Goal: Contribute content: Add original content to the website for others to see

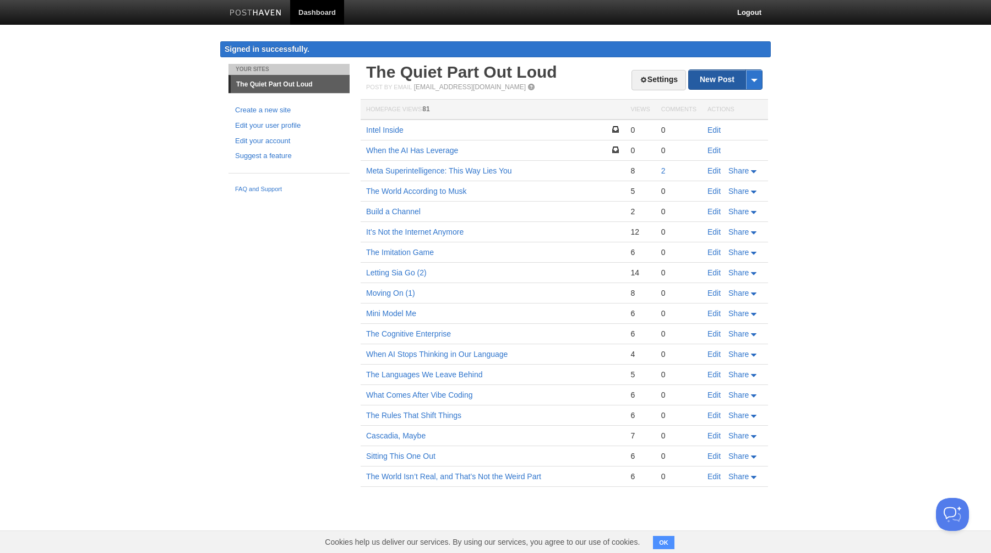
click at [711, 79] on link "New Post" at bounding box center [725, 79] width 73 height 19
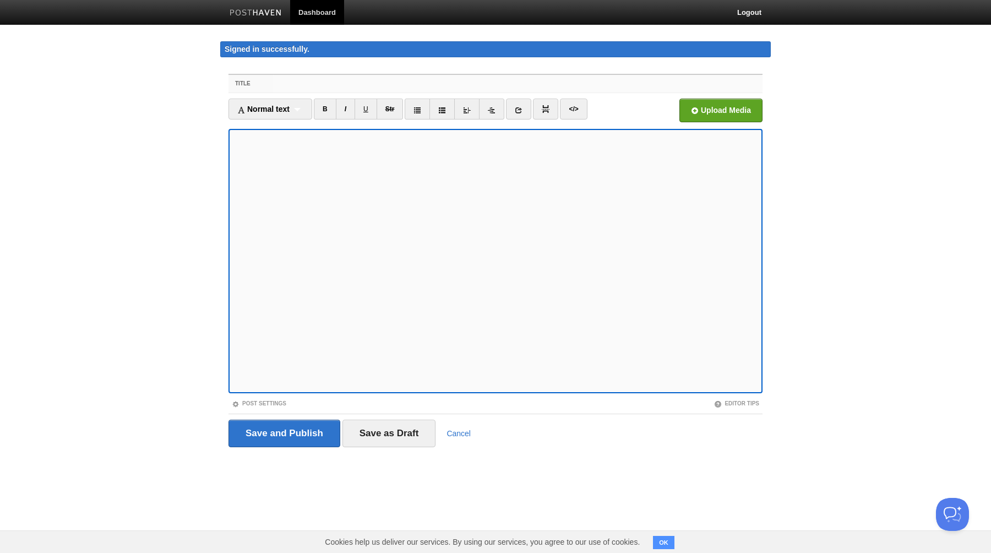
click at [273, 86] on input "Title" at bounding box center [517, 84] width 489 height 18
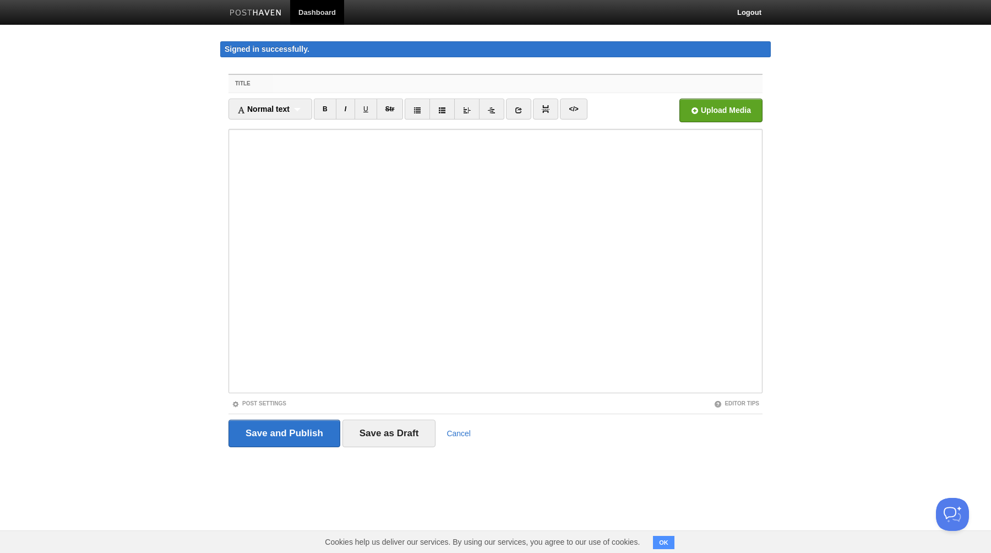
paste input "The Mouse That Roared"
type input "The Mouse That Roared"
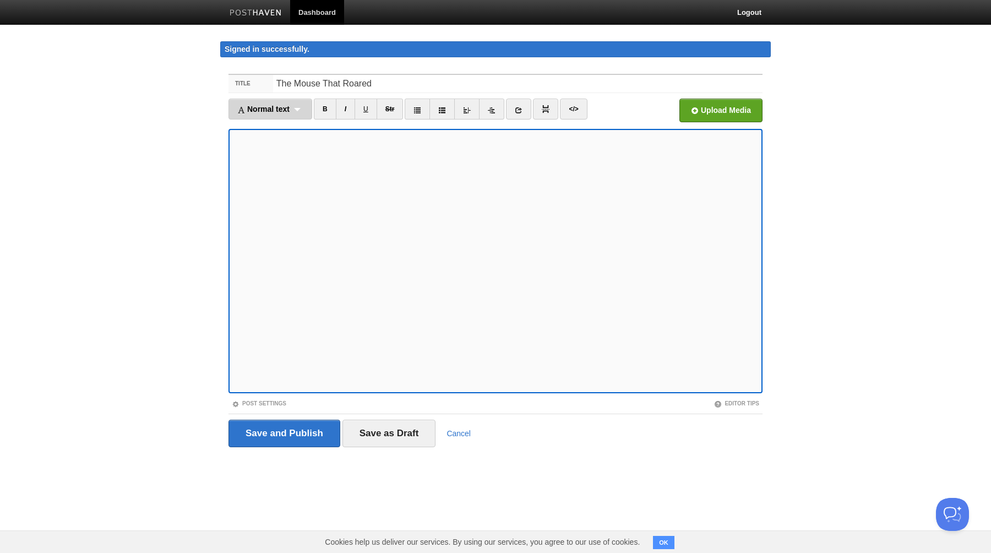
click at [302, 112] on div "Normal text Normal text Heading 1 Heading 2 Heading 3" at bounding box center [270, 109] width 84 height 21
click at [268, 127] on link "Normal text" at bounding box center [270, 128] width 83 height 17
click at [290, 111] on div "Normal text Normal text Heading 1 Heading 2 Heading 3" at bounding box center [265, 109] width 74 height 21
click at [285, 110] on div "Normal text Normal text Heading 1 Heading 2 Heading 3" at bounding box center [265, 109] width 74 height 21
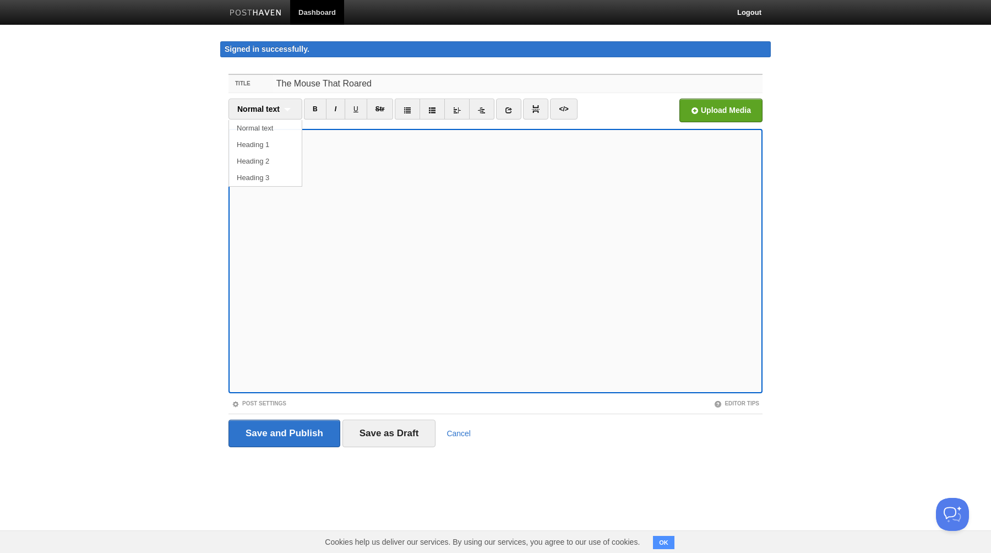
click at [386, 85] on input "The Mouse That Roared" at bounding box center [517, 84] width 489 height 18
click at [383, 429] on input "Save as Draft" at bounding box center [389, 433] width 94 height 28
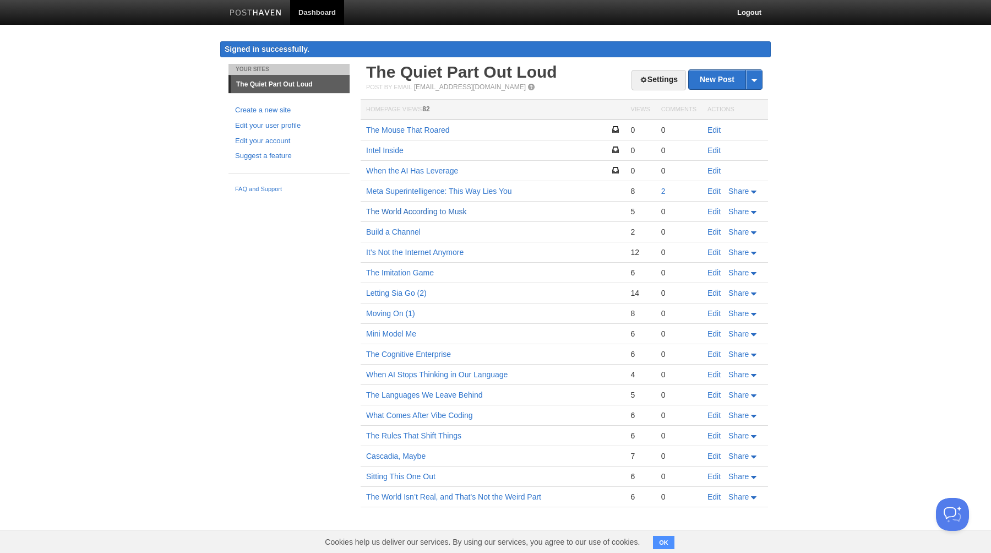
click at [406, 210] on link "The World According to Musk" at bounding box center [416, 211] width 101 height 9
click at [408, 189] on link "Meta Superintelligence: This Way Lies You" at bounding box center [439, 191] width 146 height 9
